Goal: Task Accomplishment & Management: Use online tool/utility

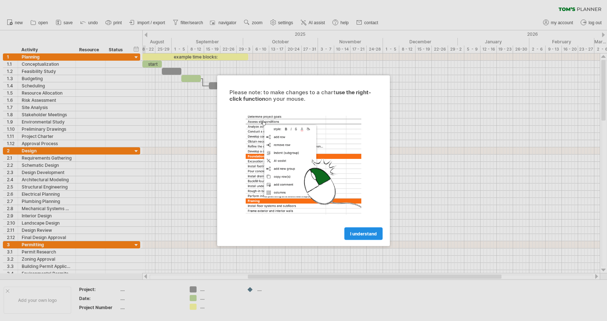
click at [362, 237] on link "I understand" at bounding box center [363, 233] width 38 height 13
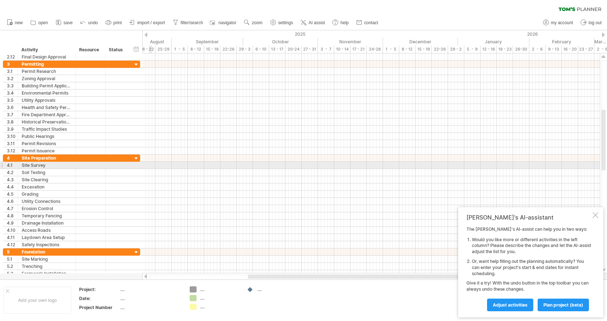
click at [150, 164] on div at bounding box center [370, 165] width 457 height 7
click at [125, 165] on div at bounding box center [117, 165] width 16 height 7
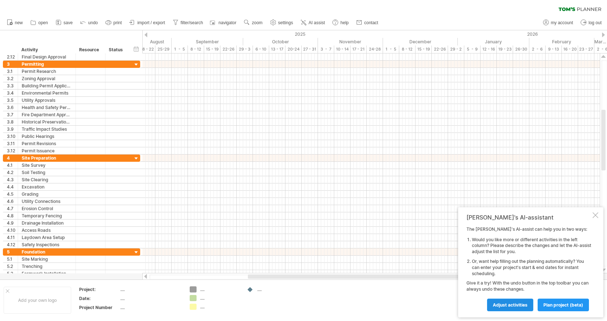
click at [507, 303] on span "Adjust activities" at bounding box center [510, 304] width 35 height 5
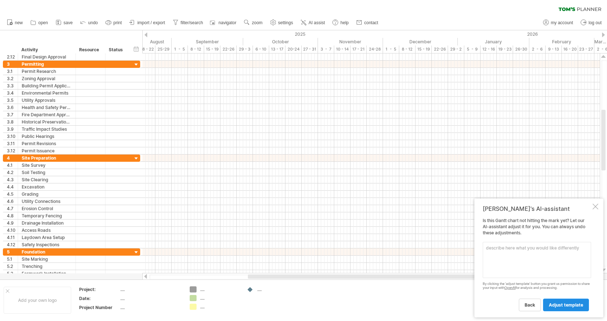
click at [562, 305] on span "adjust template" at bounding box center [566, 304] width 34 height 5
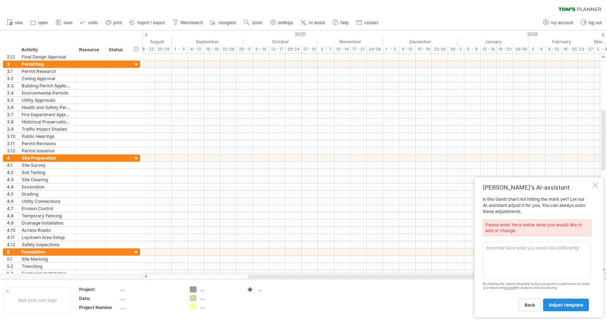
click at [562, 305] on span "adjust template" at bounding box center [566, 304] width 34 height 5
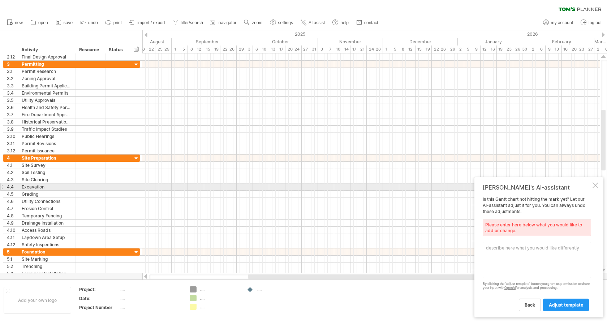
click at [595, 184] on div at bounding box center [595, 185] width 6 height 6
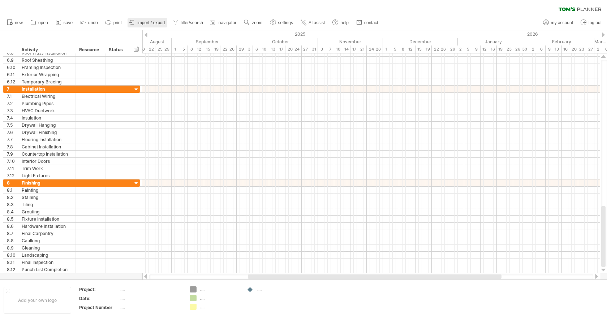
click at [156, 23] on span "import / export" at bounding box center [151, 22] width 28 height 5
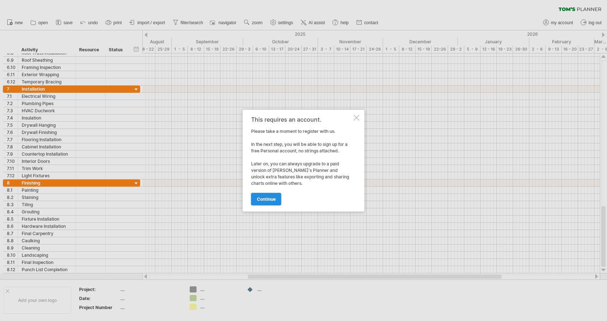
click at [259, 198] on span "continue" at bounding box center [266, 198] width 19 height 5
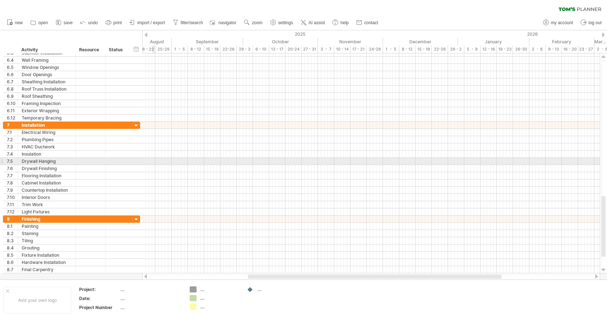
click at [152, 159] on div at bounding box center [370, 161] width 457 height 7
